Goal: Information Seeking & Learning: Learn about a topic

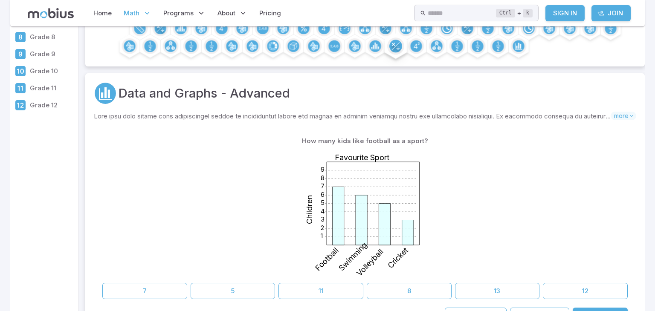
scroll to position [58, 0]
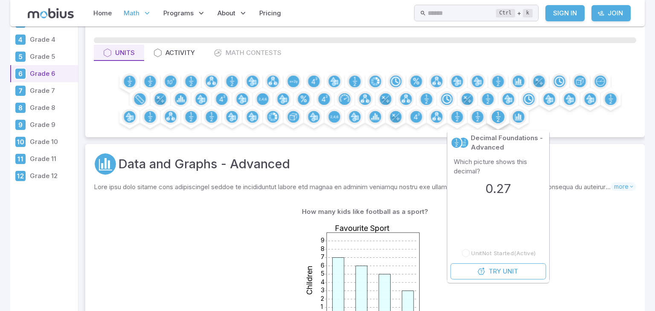
click at [495, 115] on circle at bounding box center [498, 117] width 13 height 13
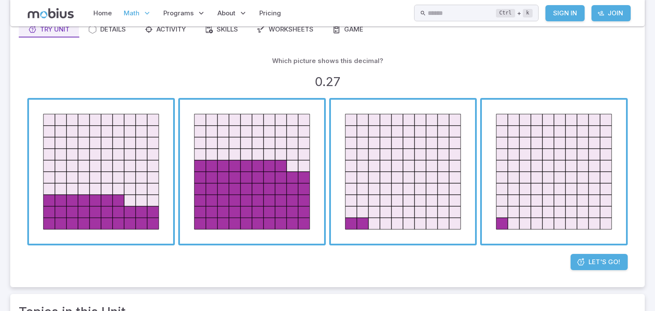
click at [434, 180] on span "button" at bounding box center [403, 172] width 144 height 144
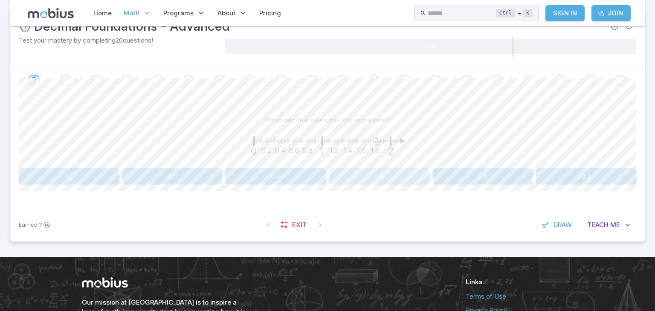
click at [386, 179] on button "1.8" at bounding box center [379, 176] width 100 height 16
click at [614, 174] on button "1.7" at bounding box center [586, 176] width 100 height 16
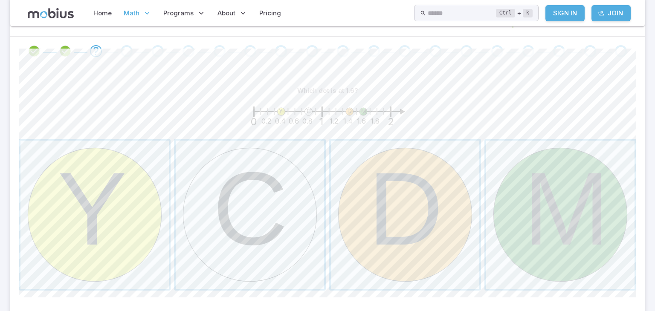
scroll to position [169, 0]
click at [525, 230] on span "button" at bounding box center [560, 213] width 148 height 148
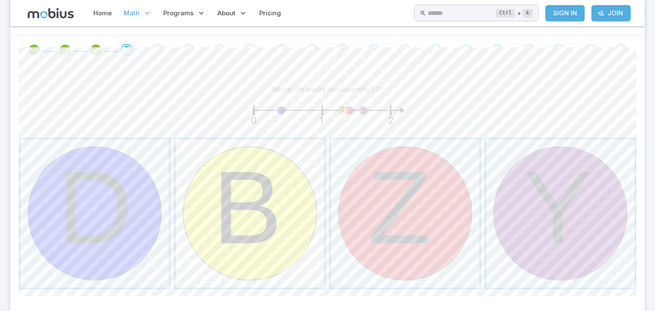
click at [253, 253] on span "button" at bounding box center [250, 213] width 148 height 148
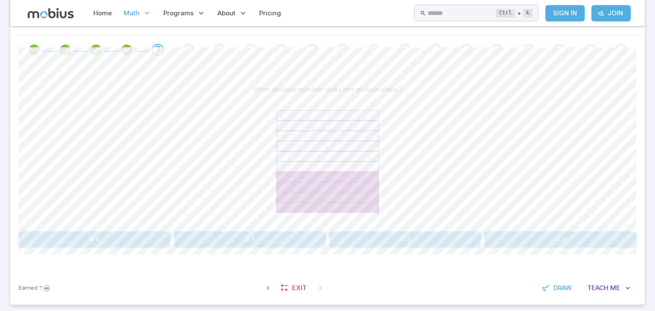
click at [92, 239] on button "0.4" at bounding box center [95, 240] width 152 height 16
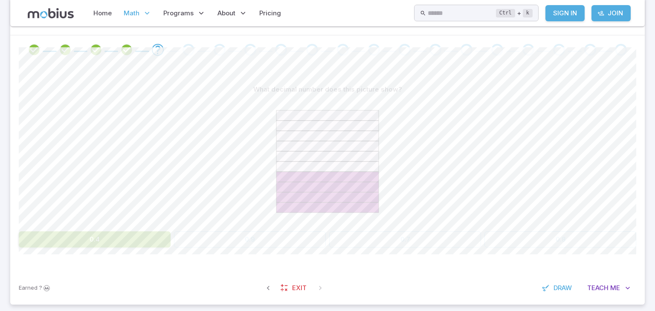
click at [115, 158] on div at bounding box center [328, 163] width 618 height 131
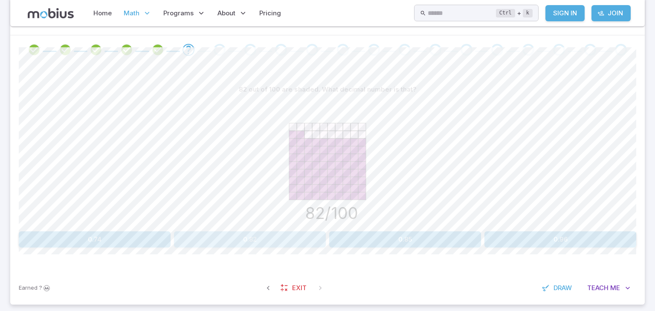
click at [279, 243] on button "0.82" at bounding box center [250, 240] width 152 height 16
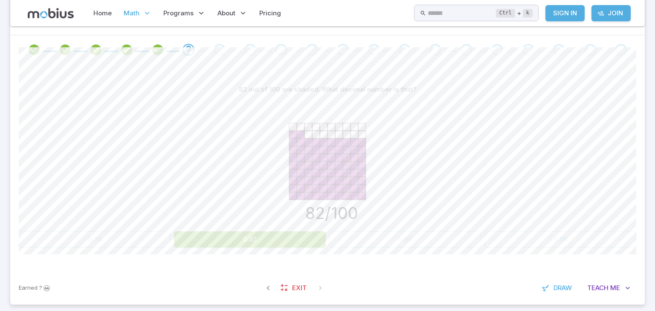
click at [447, 172] on div "82/100" at bounding box center [328, 163] width 618 height 131
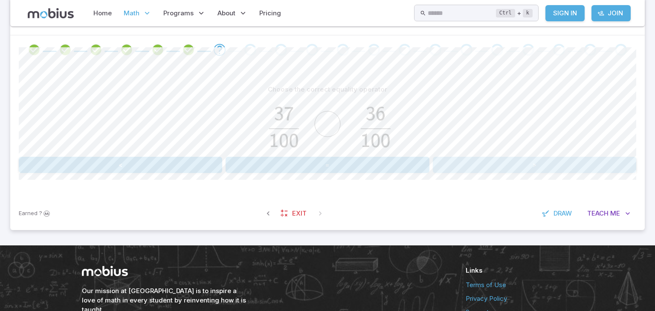
click at [528, 160] on button ">" at bounding box center [534, 165] width 203 height 16
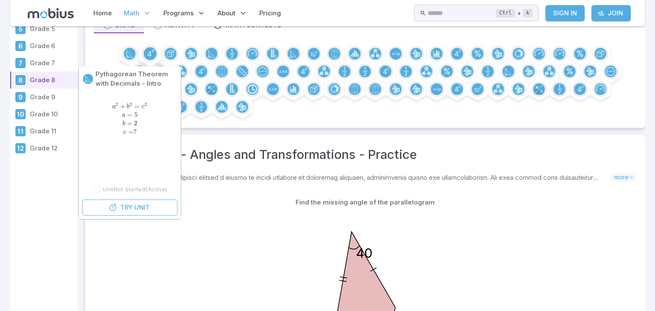
scroll to position [54, 0]
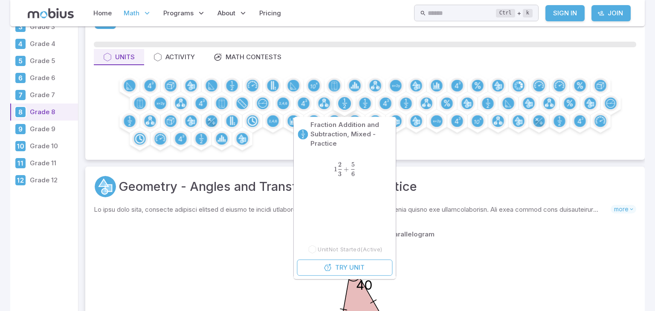
click at [345, 105] on circle at bounding box center [344, 103] width 13 height 13
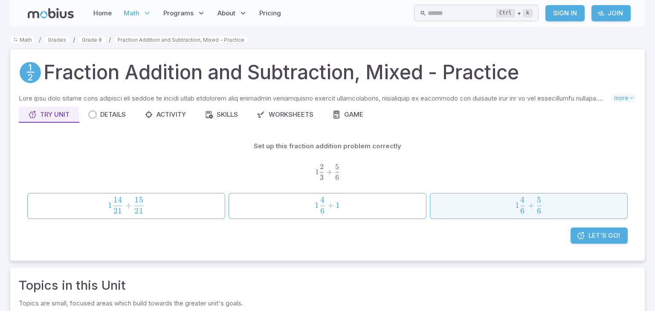
click at [466, 214] on span "1 6 4 ​ + 6 5 ​" at bounding box center [529, 205] width 170 height 17
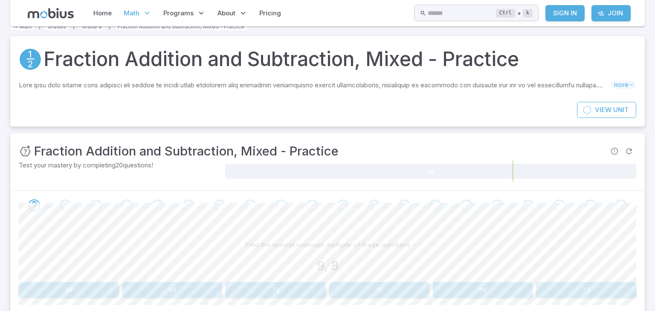
scroll to position [15, 0]
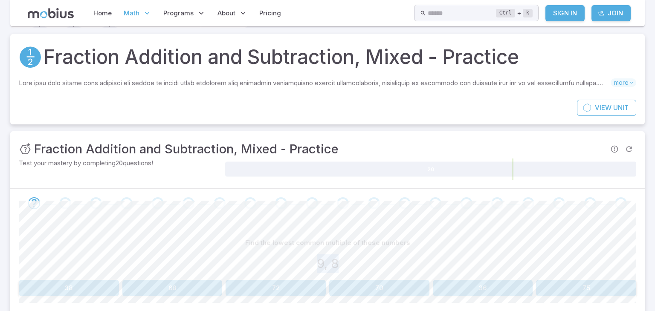
drag, startPoint x: 313, startPoint y: 262, endPoint x: 359, endPoint y: 263, distance: 45.6
click at [359, 263] on div "9, 8" at bounding box center [328, 264] width 618 height 19
click at [358, 263] on div "9, 8" at bounding box center [328, 264] width 618 height 19
click at [329, 263] on h3 "9, 8" at bounding box center [328, 264] width 22 height 19
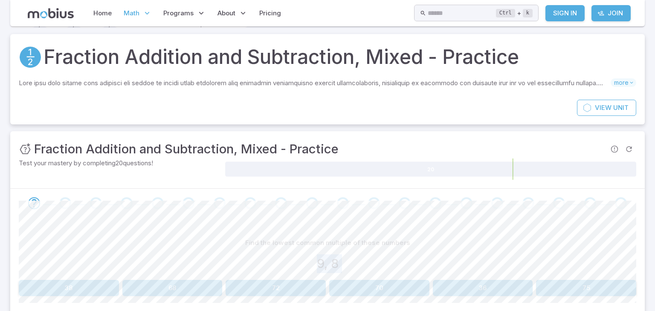
click at [329, 263] on h3 "9, 8" at bounding box center [328, 264] width 22 height 19
click at [336, 261] on h3 "9, 8" at bounding box center [328, 264] width 22 height 19
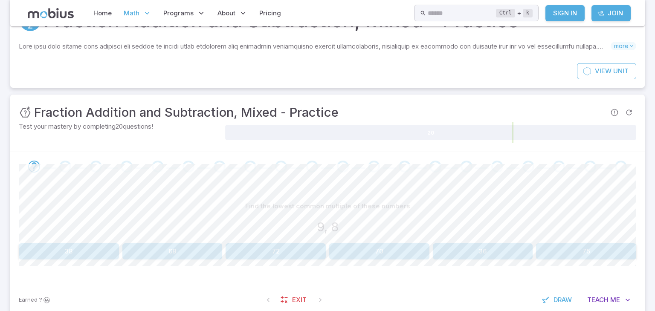
scroll to position [53, 0]
click at [327, 226] on h3 "9, 8" at bounding box center [328, 226] width 22 height 19
click at [329, 226] on h3 "9, 8" at bounding box center [328, 226] width 22 height 19
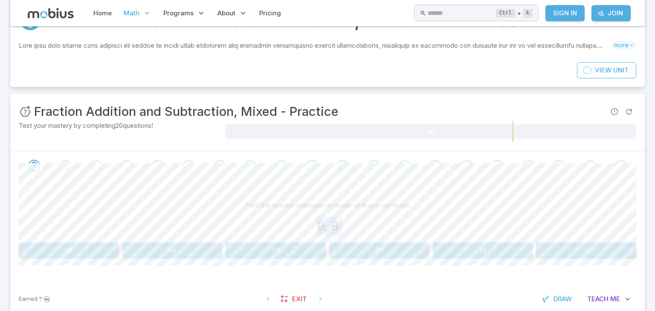
click at [329, 226] on h3 "9, 8" at bounding box center [328, 226] width 22 height 19
click at [330, 227] on h3 "9, 8" at bounding box center [328, 226] width 22 height 19
click at [334, 228] on h3 "9, 8" at bounding box center [328, 226] width 22 height 19
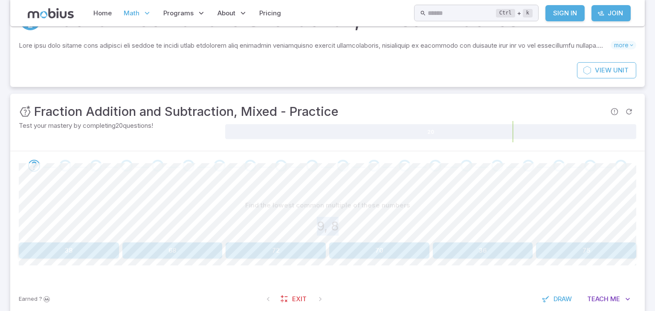
drag, startPoint x: 341, startPoint y: 228, endPoint x: 295, endPoint y: 222, distance: 46.4
click at [295, 222] on div "9, 8" at bounding box center [328, 226] width 618 height 19
click at [327, 228] on h3 "9, 8" at bounding box center [328, 226] width 22 height 19
click at [328, 222] on h3 "9, 8" at bounding box center [328, 226] width 22 height 19
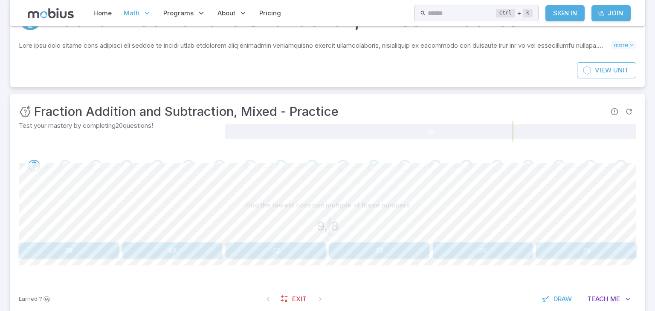
click at [329, 223] on h3 "9, 8" at bounding box center [328, 226] width 22 height 19
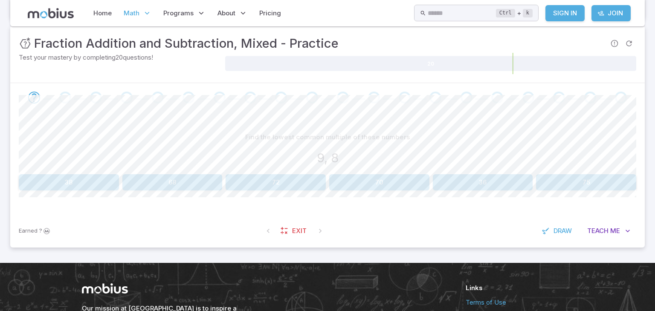
scroll to position [139, 0]
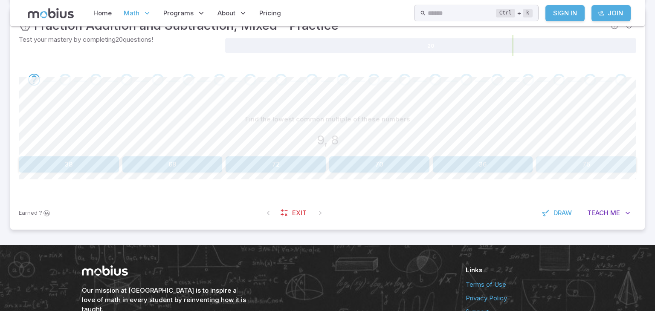
click at [599, 168] on button "75" at bounding box center [586, 165] width 100 height 16
click at [283, 157] on button "75" at bounding box center [276, 165] width 100 height 16
click at [201, 163] on button "12" at bounding box center [172, 165] width 100 height 16
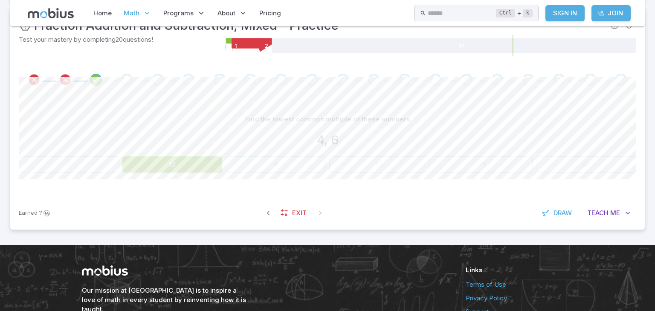
click at [328, 123] on p "Find the lowest common multiple of these numbers" at bounding box center [327, 119] width 165 height 9
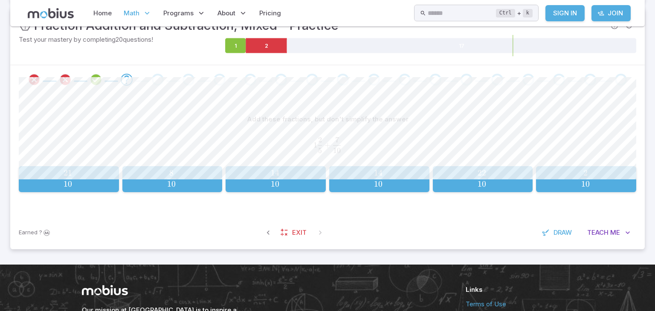
click at [328, 132] on div "1 2 5 + 7 10 1\frac{2}{5} + \frac{7}{10} 1 5 2 ​ + 10 7 ​" at bounding box center [328, 145] width 618 height 28
